Goal: Communication & Community: Answer question/provide support

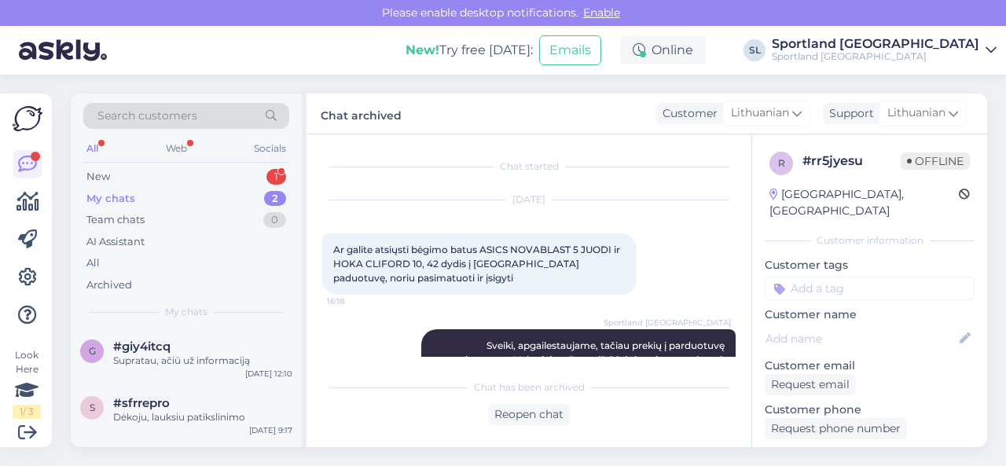
scroll to position [467, 0]
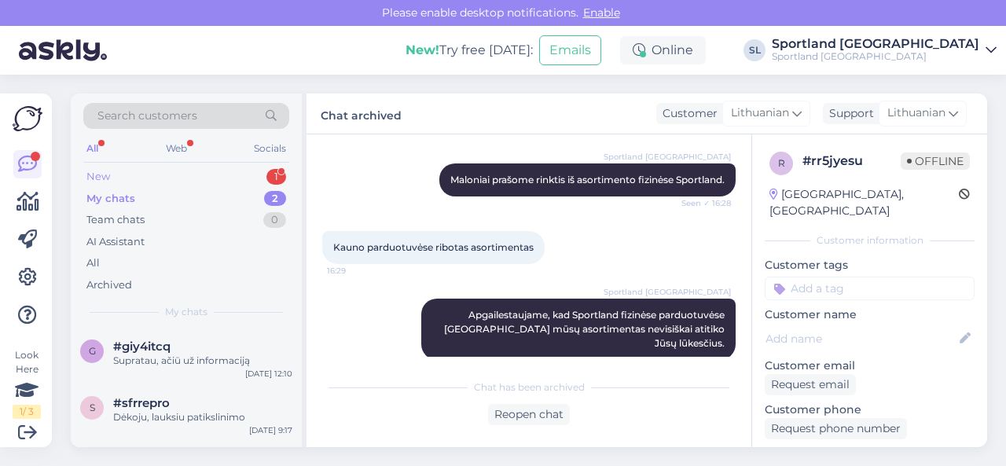
click at [197, 173] on div "New 1" at bounding box center [186, 177] width 206 height 22
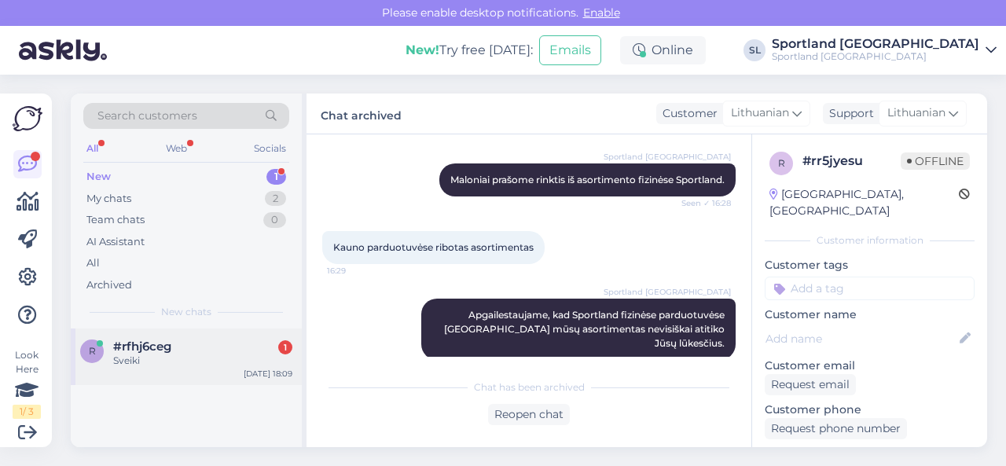
click at [181, 359] on div "Sveiki" at bounding box center [202, 361] width 179 height 14
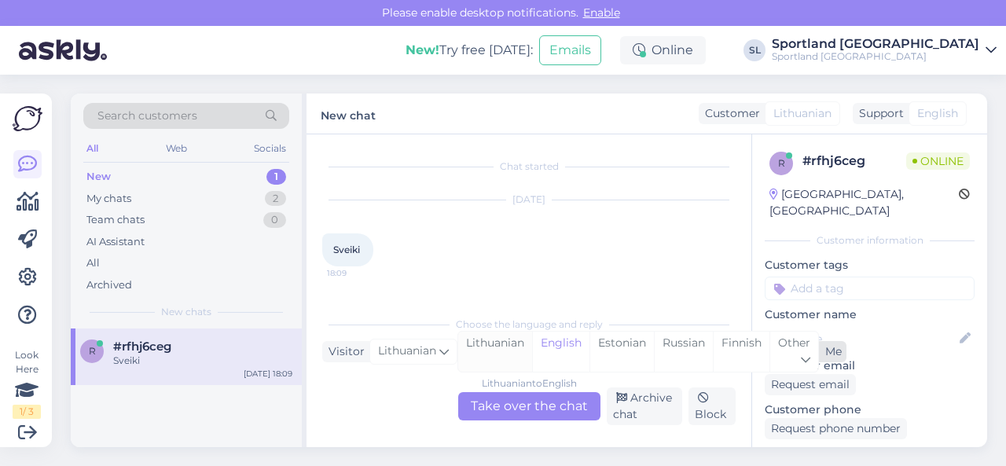
click at [488, 354] on div "Lithuanian" at bounding box center [495, 352] width 74 height 40
click at [496, 404] on div "Lithuanian to Lithuanian Take over the chat" at bounding box center [529, 406] width 142 height 28
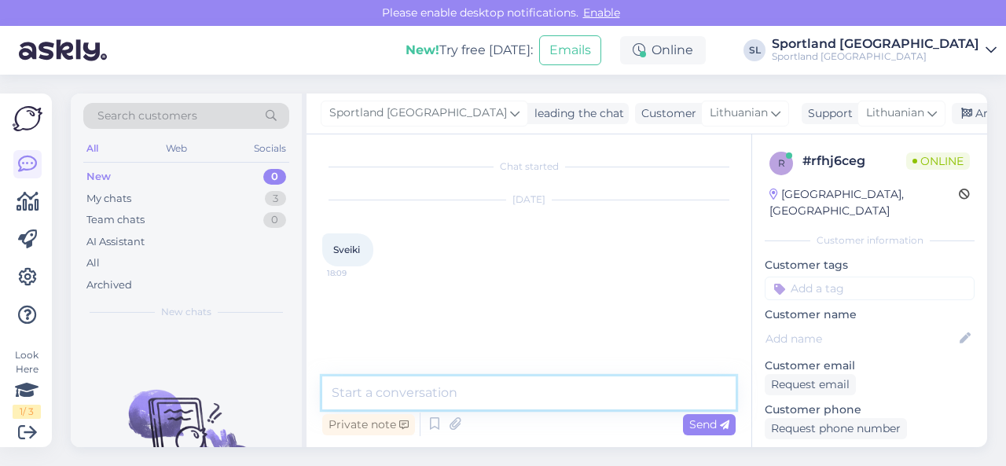
click at [441, 390] on textarea at bounding box center [528, 392] width 413 height 33
type textarea "Sveiki"
type textarea "Kuo galime Jums padėti?"
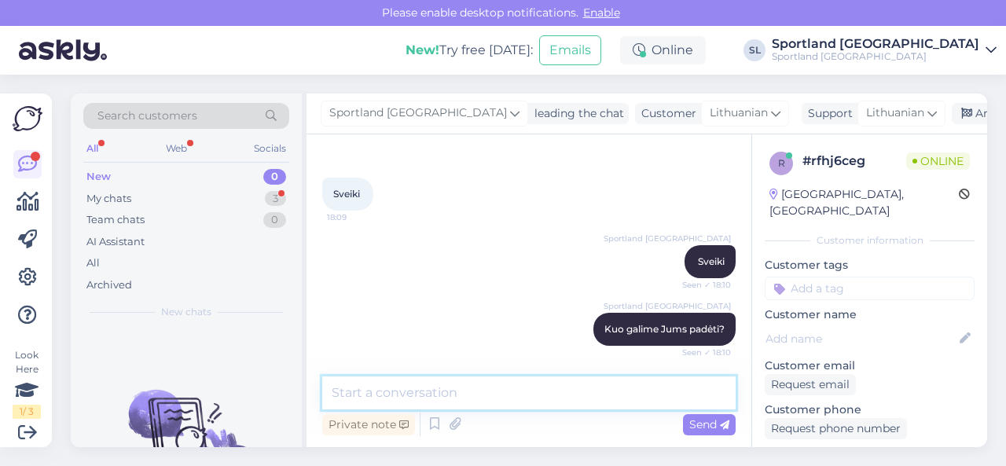
scroll to position [152, 0]
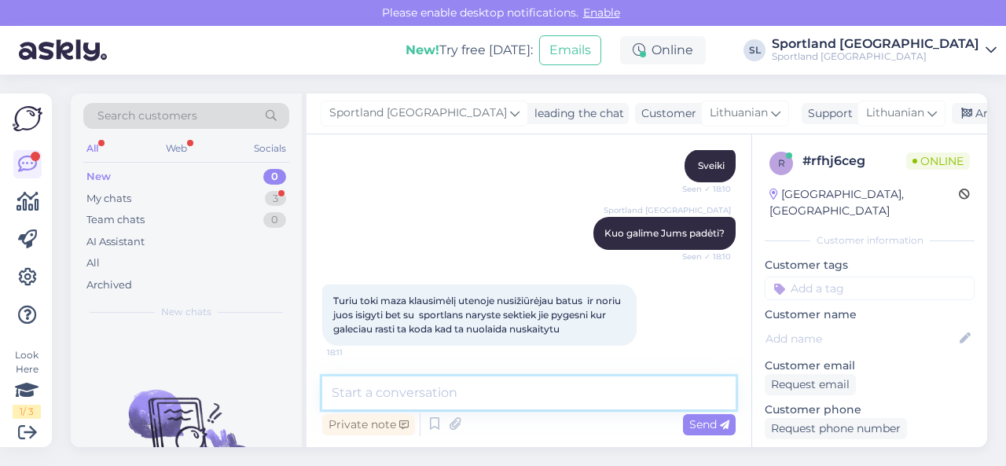
click at [461, 390] on textarea at bounding box center [528, 392] width 413 height 33
click at [470, 392] on textarea at bounding box center [528, 392] width 413 height 33
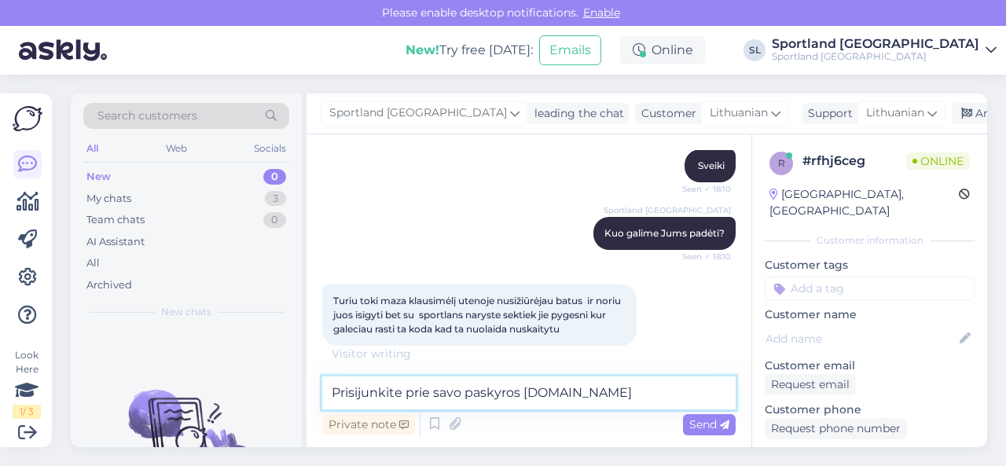
type textarea "Prisijunkite prie savo paskyros [DOMAIN_NAME]"
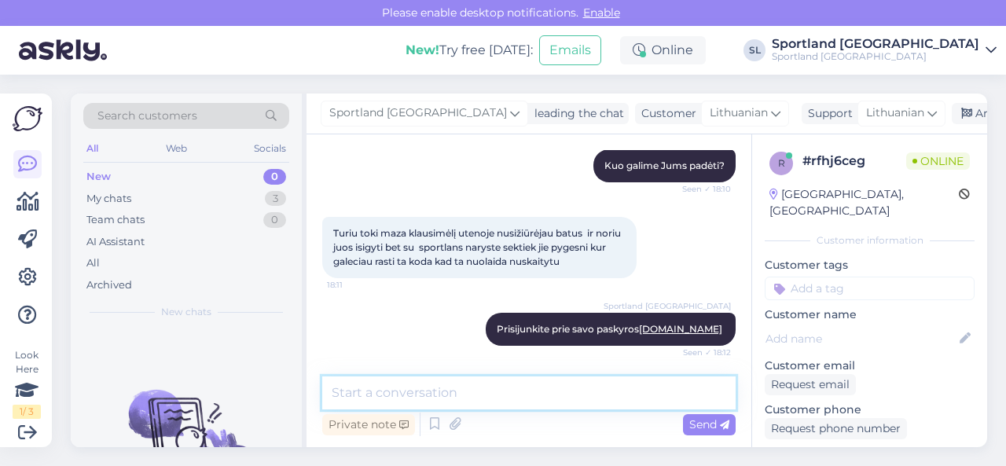
scroll to position [301, 0]
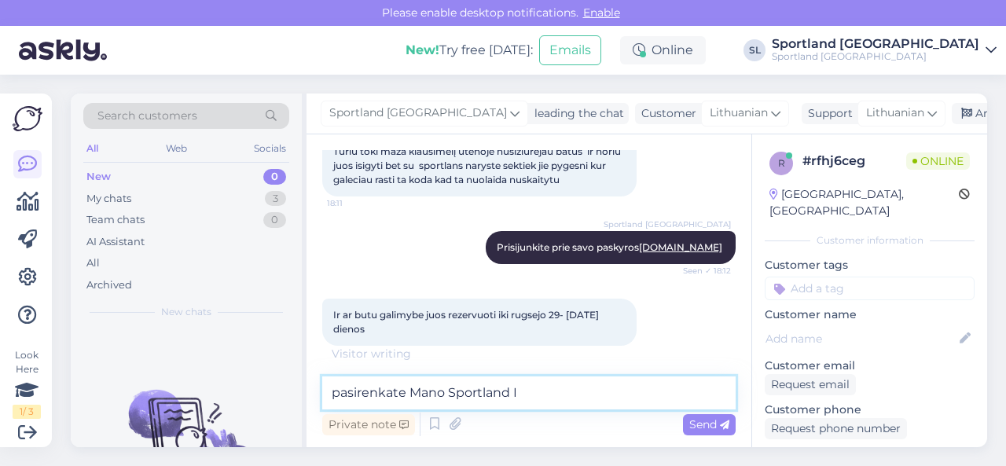
type textarea "pasirenkate Mano Sportland ID"
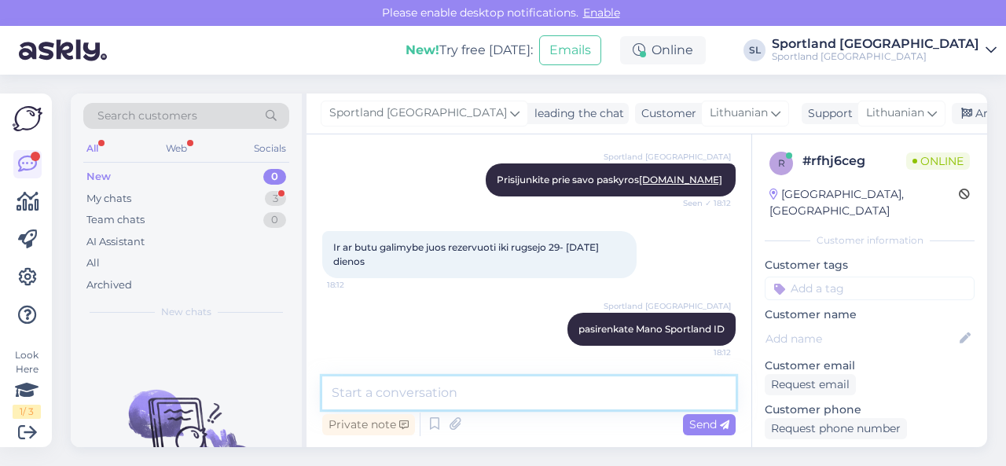
scroll to position [436, 0]
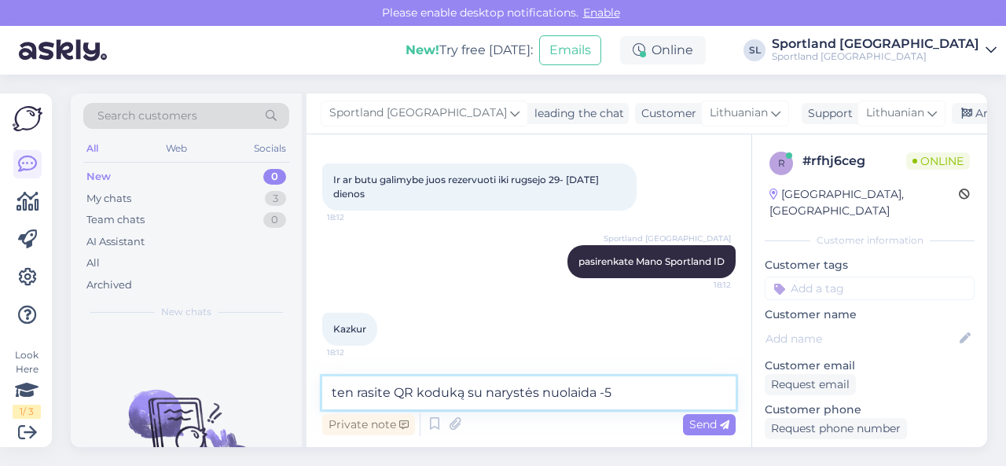
type textarea "ten rasite QR koduką su narystės nuolaida -5%"
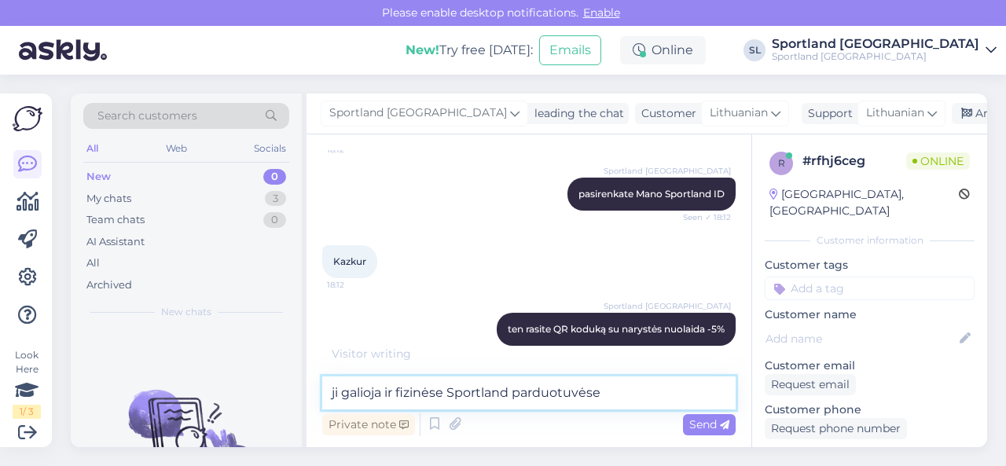
type textarea "ji galioja ir fizinėse Sportland parduotuvėse."
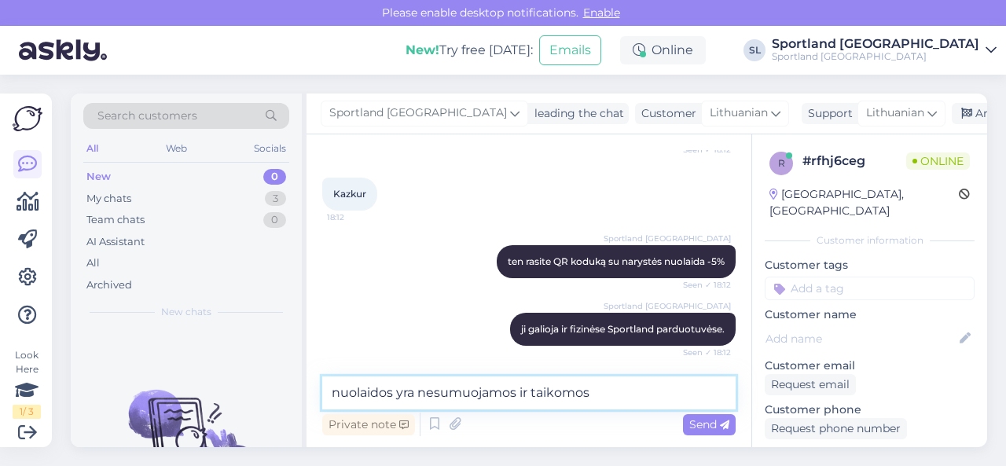
scroll to position [588, 0]
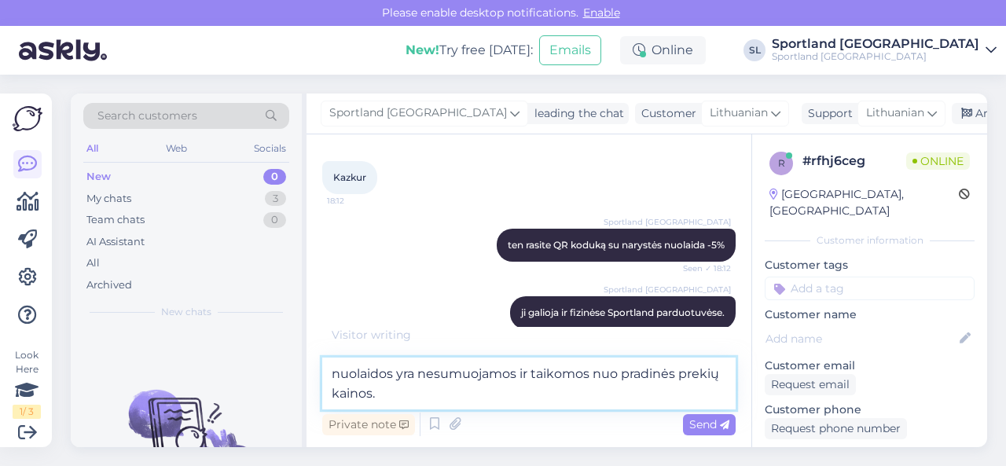
type textarea "nuolaidos yra nesumuojamos ir taikomos nuo pradinės prekių kainos."
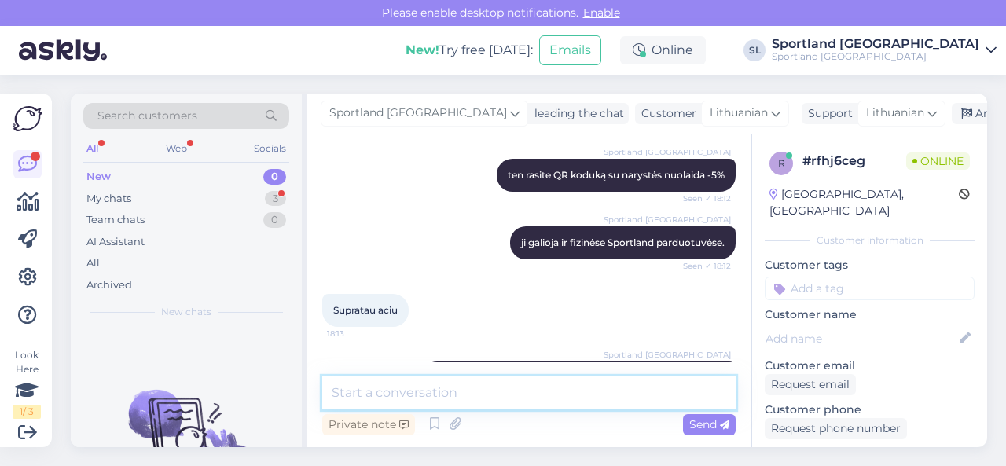
scroll to position [720, 0]
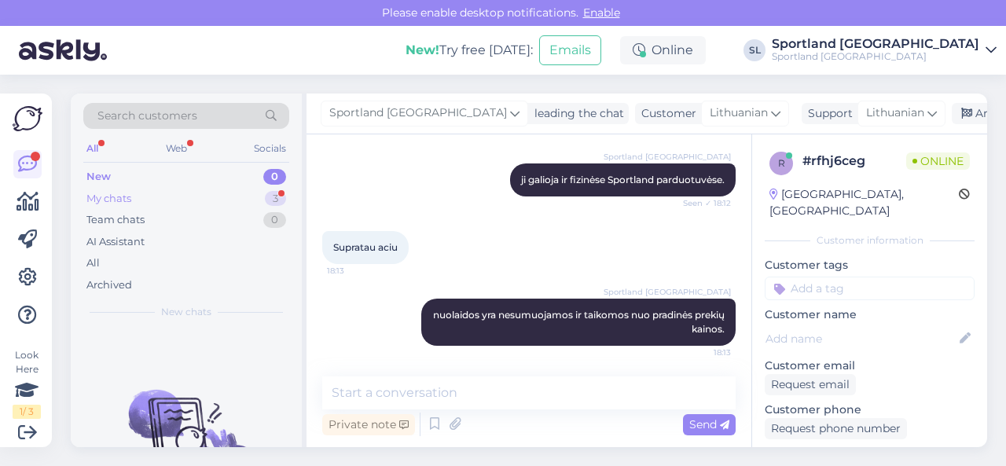
click at [247, 198] on div "My chats 3" at bounding box center [186, 199] width 206 height 22
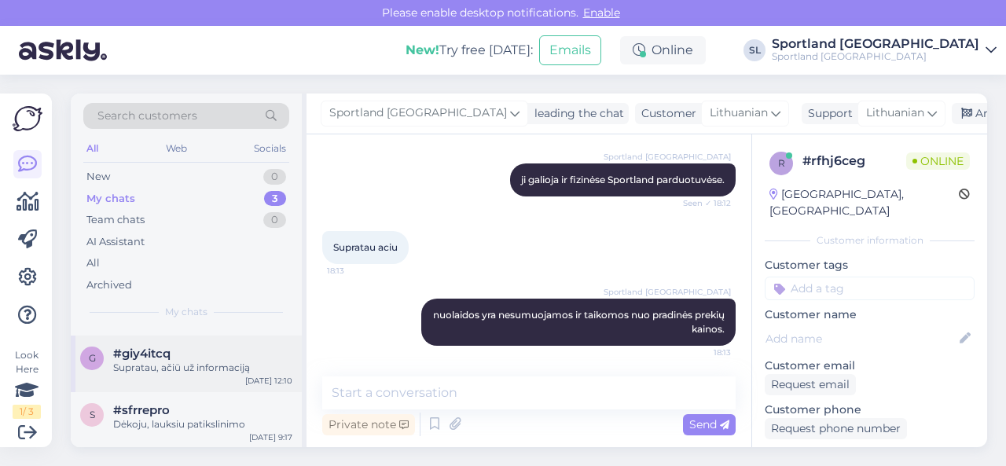
scroll to position [0, 0]
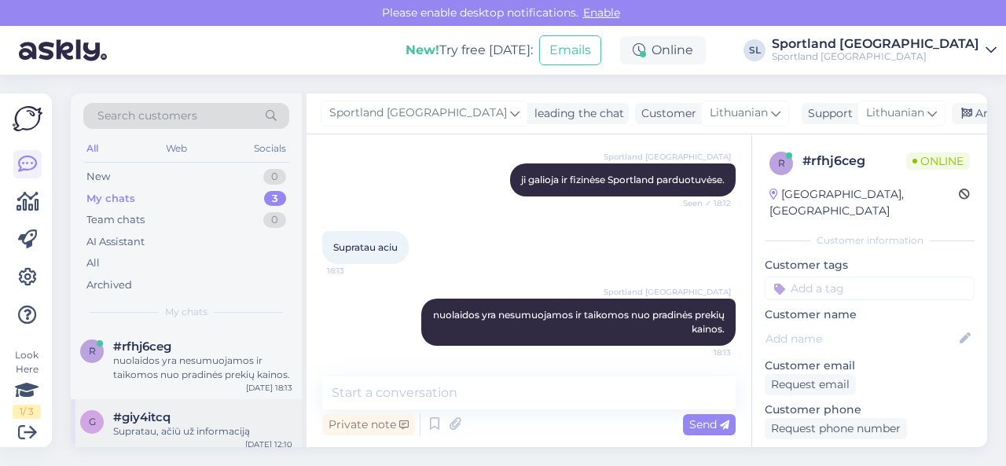
click at [195, 362] on div "nuolaidos yra nesumuojamos ir taikomos nuo pradinės prekių kainos." at bounding box center [202, 368] width 179 height 28
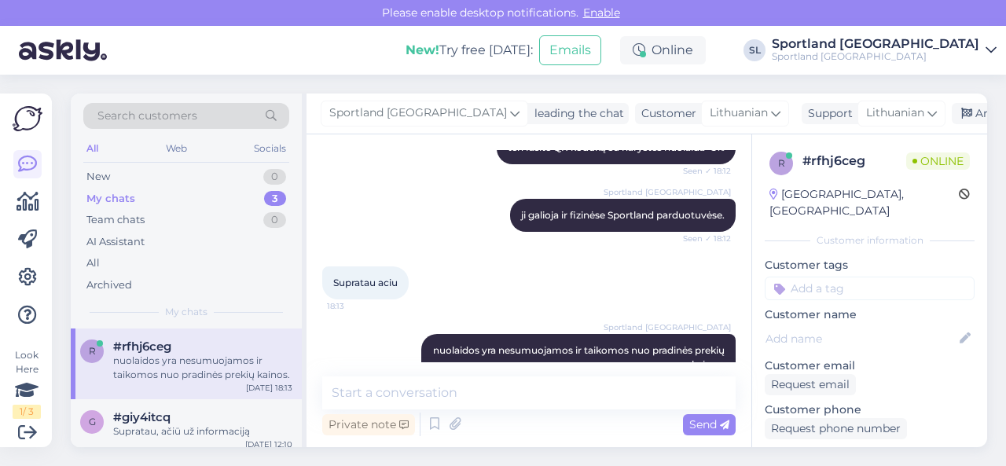
scroll to position [720, 0]
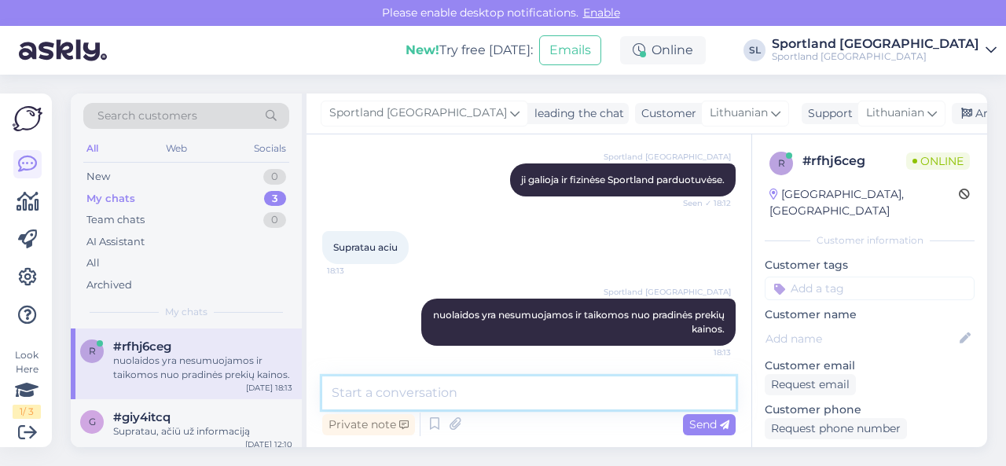
click at [490, 387] on textarea at bounding box center [528, 392] width 413 height 33
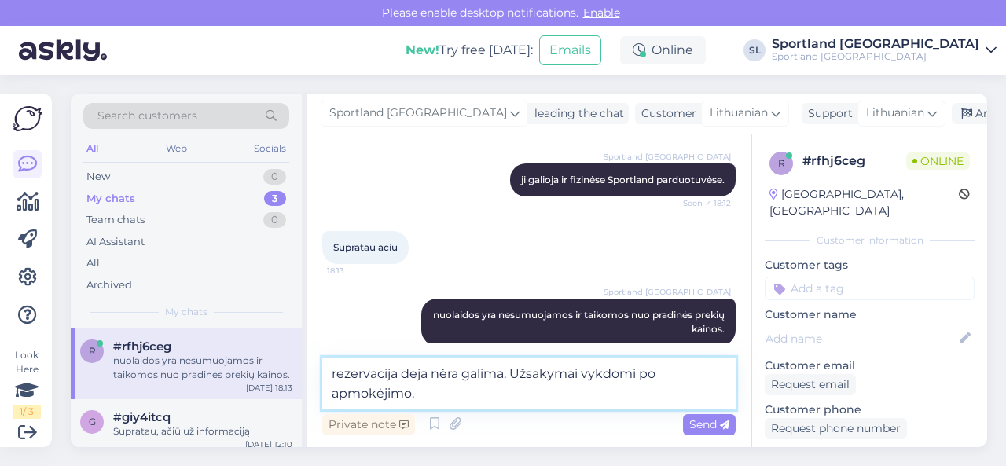
type textarea "rezervacija deja nėra galima. Užsakymai vykdomi po apmokėjimo."
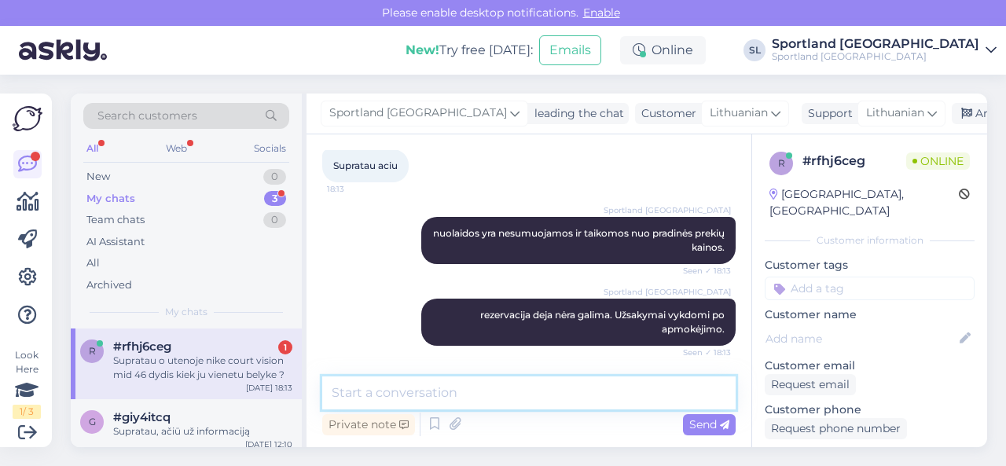
scroll to position [884, 0]
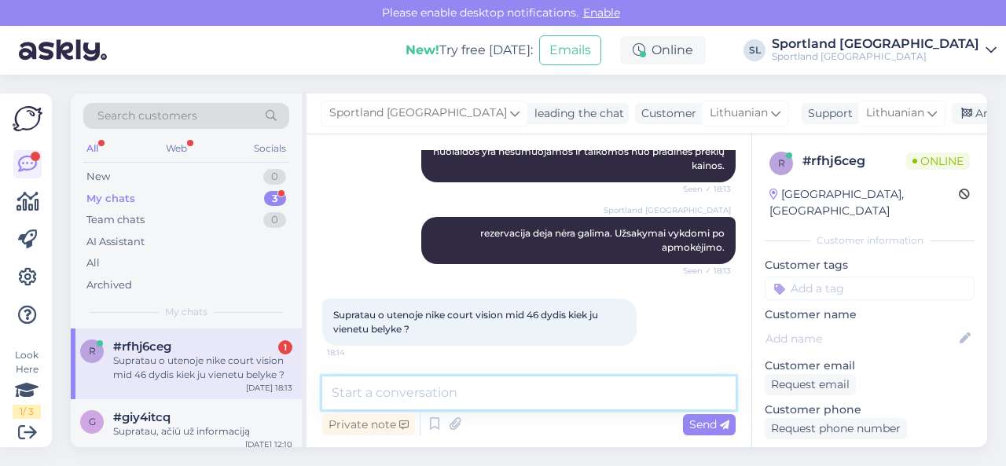
click at [523, 390] on textarea at bounding box center [528, 392] width 413 height 33
click at [523, 385] on textarea at bounding box center [528, 392] width 413 height 33
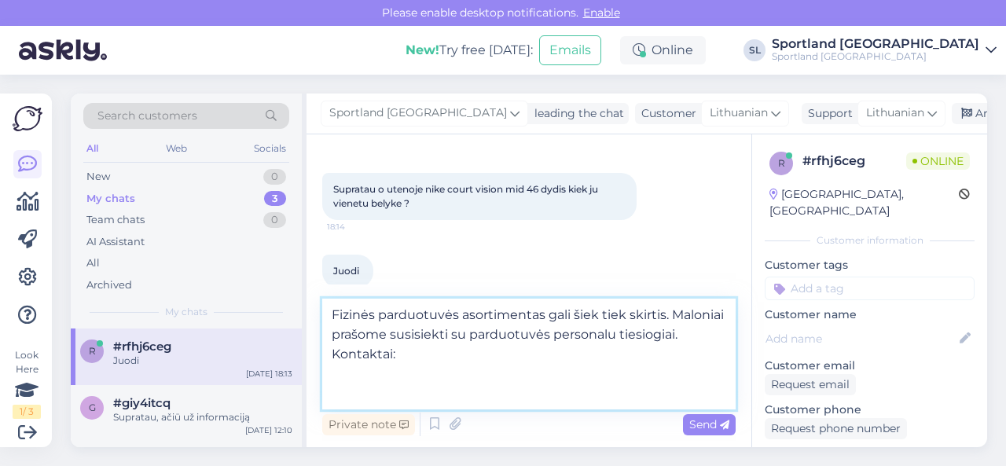
scroll to position [1026, 0]
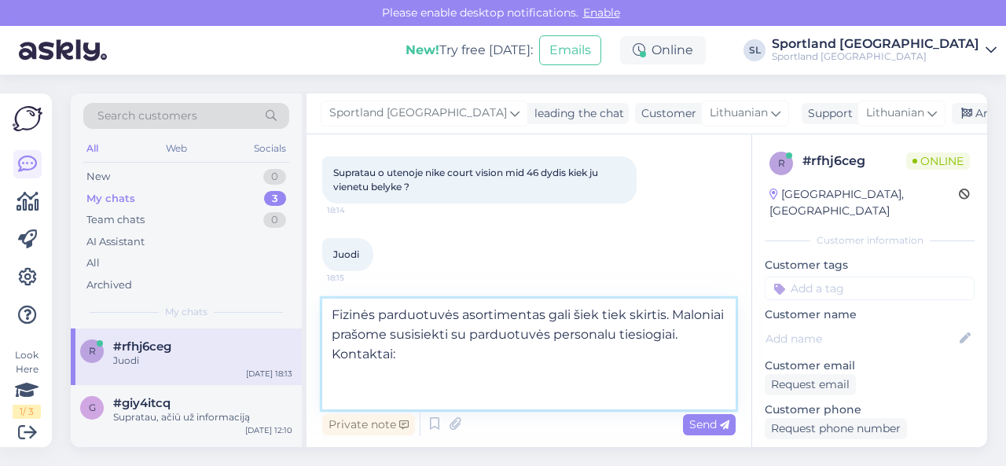
paste textarea "Sportland [PERSON_NAME] g. 21, LT-28193, Utena P-Pn 10:00-19:00, Š 10:00-17:00,…"
type textarea "Fizinės parduotuvės asortimentas gali šiek tiek skirtis. Maloniai prašome susis…"
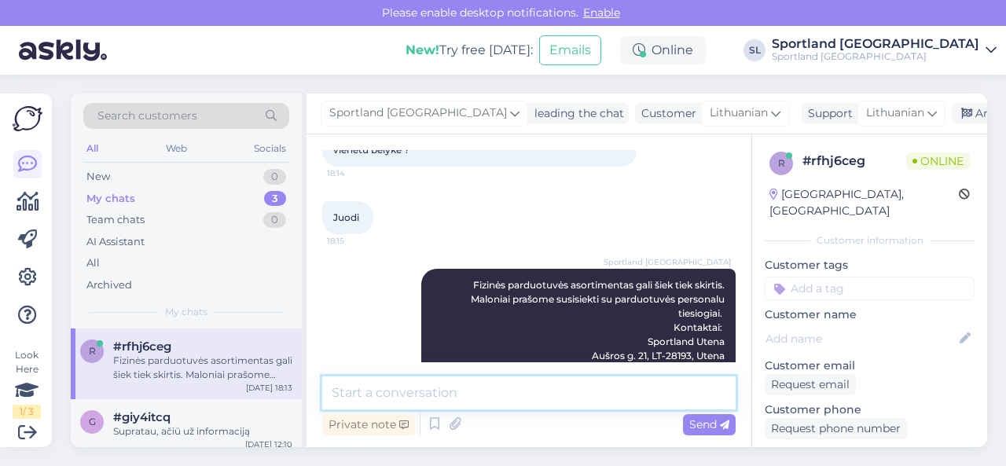
scroll to position [975, 0]
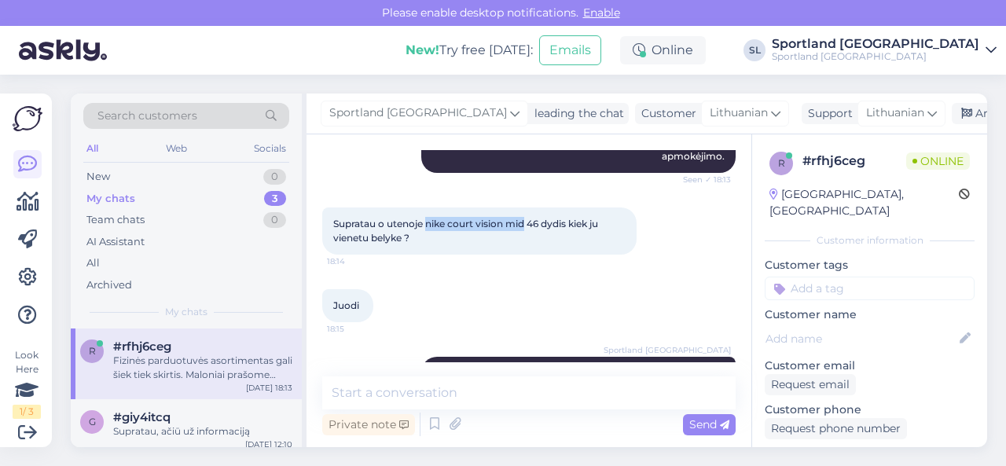
drag, startPoint x: 428, startPoint y: 224, endPoint x: 525, endPoint y: 219, distance: 96.7
click at [525, 219] on span "Supratau o utenoje nike court vision mid 46 dydis kiek ju vienetu belyke ?" at bounding box center [466, 231] width 267 height 26
copy span "nike court vision mid"
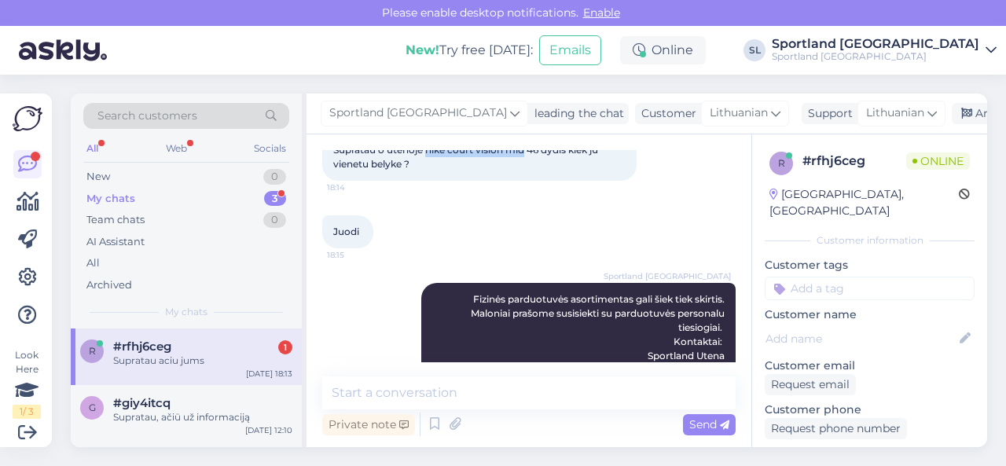
scroll to position [1042, 0]
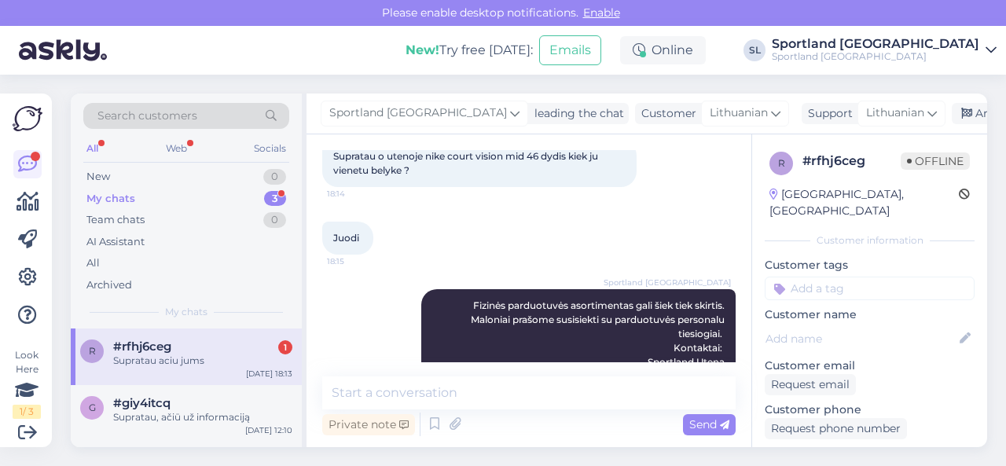
click at [192, 354] on div "Supratau aciu jums" at bounding box center [202, 361] width 179 height 14
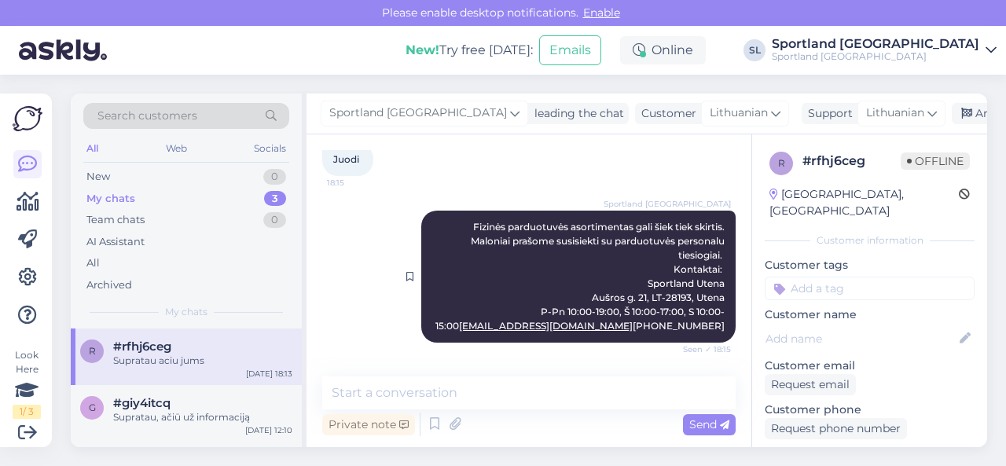
scroll to position [1200, 0]
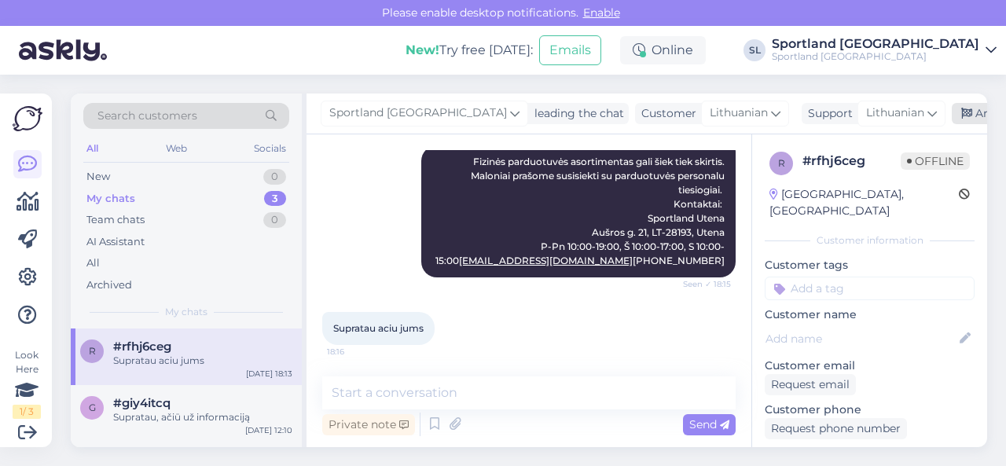
click at [957, 108] on div "Archive chat" at bounding box center [1000, 113] width 99 height 21
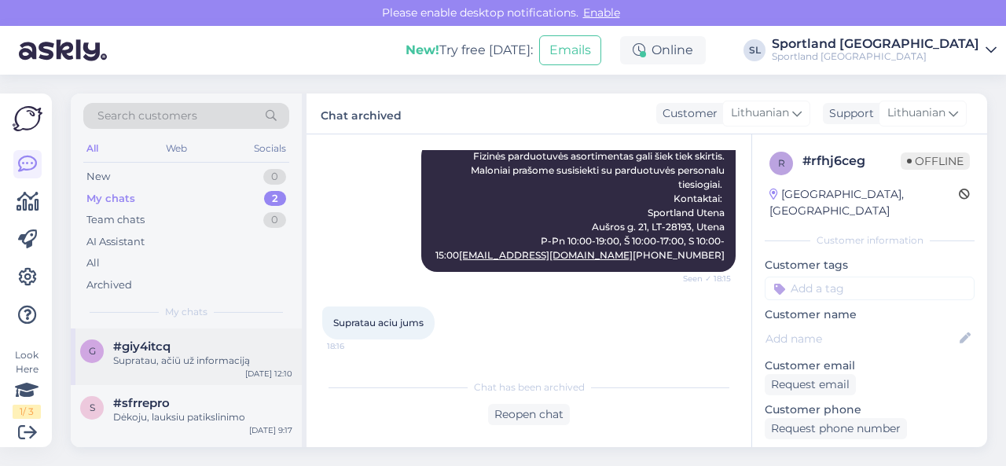
click at [183, 357] on div "Supratau, ačiū už informaciją" at bounding box center [202, 361] width 179 height 14
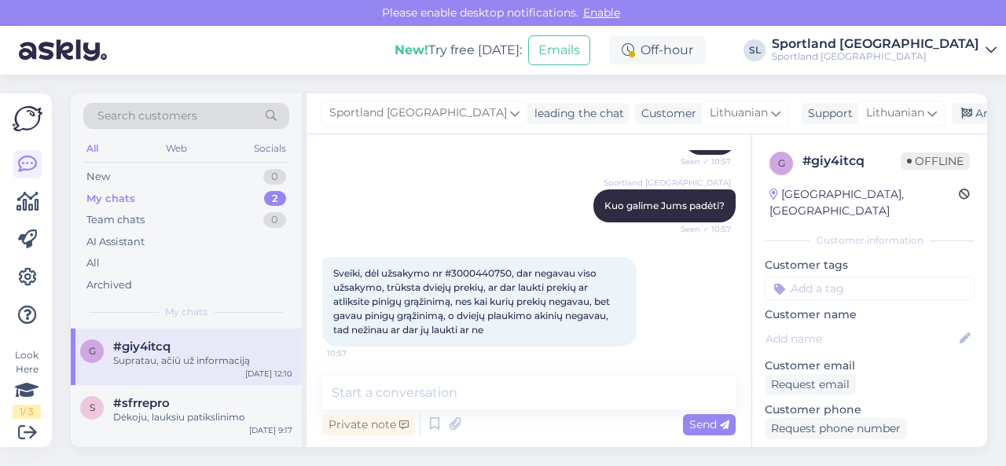
scroll to position [157, 0]
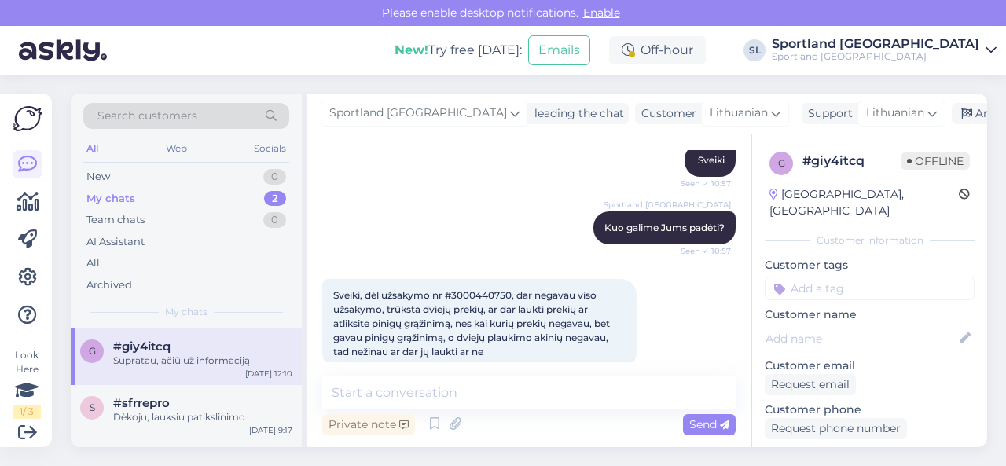
click at [489, 293] on span "Sveiki, dėl užsakymo nr #3000440750, dar negavau viso užsakymo, trūksta dviejų …" at bounding box center [472, 323] width 279 height 68
copy span "3000440750"
click at [165, 405] on span "#sfrrepro" at bounding box center [141, 403] width 57 height 14
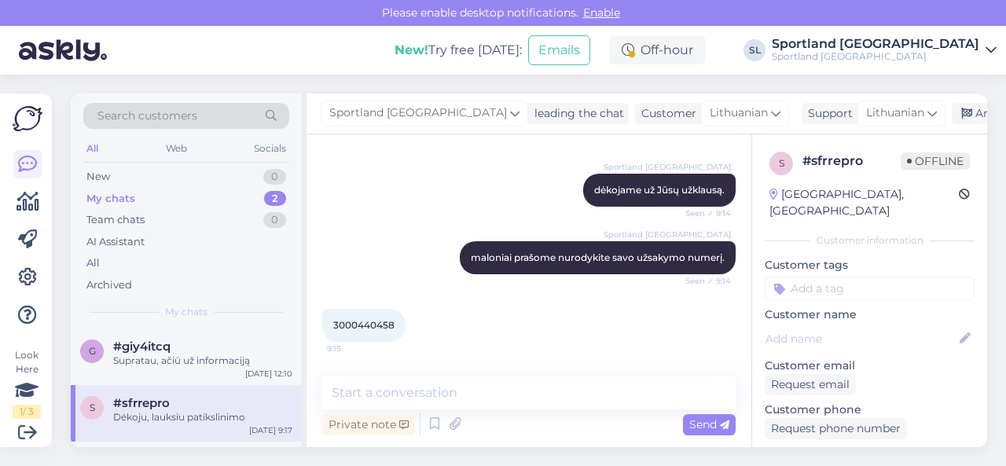
scroll to position [304, 0]
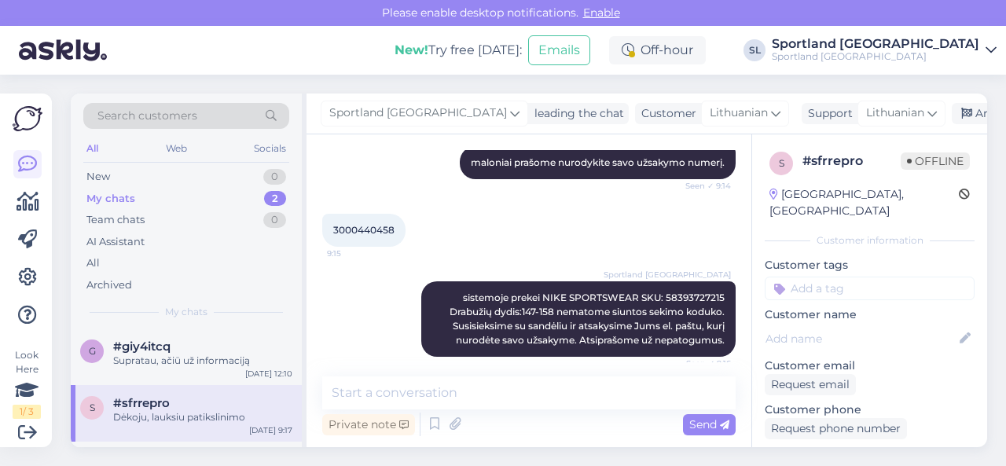
click at [364, 225] on span "3000440458" at bounding box center [363, 230] width 61 height 12
copy div "3000440458 9:15"
click at [353, 285] on div "Sportland Lithuania sistemoje prekei NIKE SPORTSWEAR SKU: 58393727215 Drabužių …" at bounding box center [528, 319] width 413 height 110
